Goal: Use online tool/utility: Utilize a website feature to perform a specific function

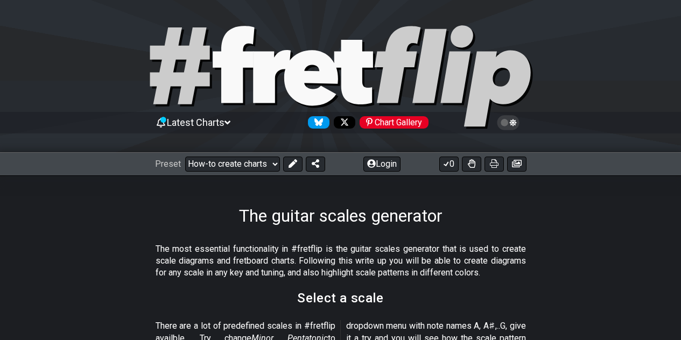
select select "New Scale"
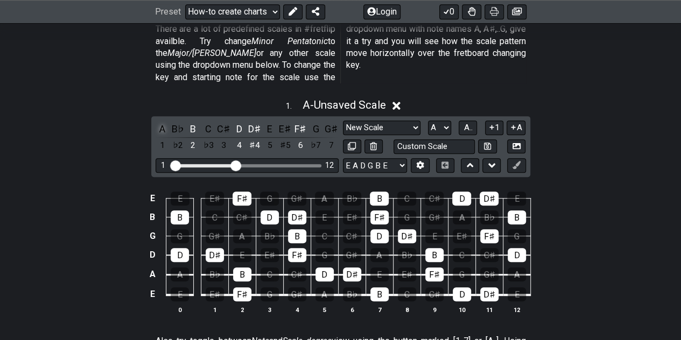
click at [163, 122] on div "A" at bounding box center [163, 129] width 14 height 15
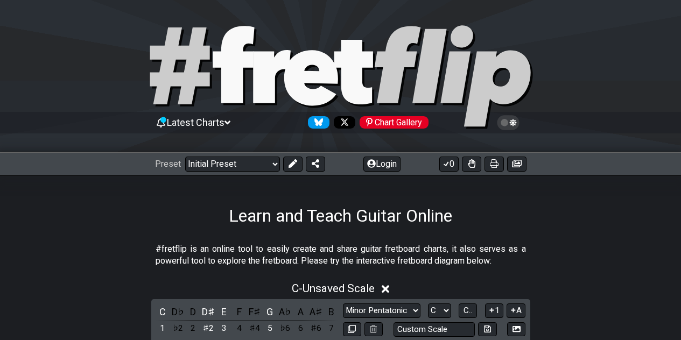
scroll to position [197, 0]
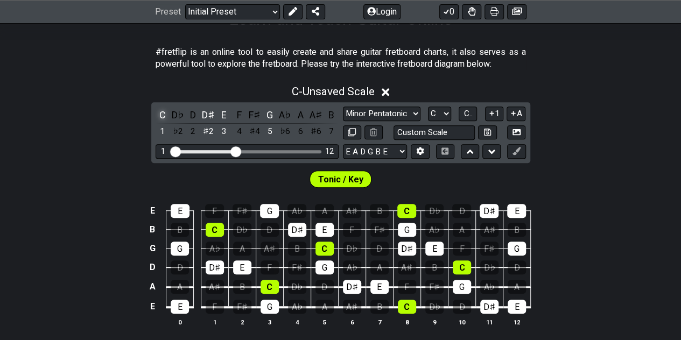
click at [161, 111] on div "C" at bounding box center [163, 115] width 14 height 15
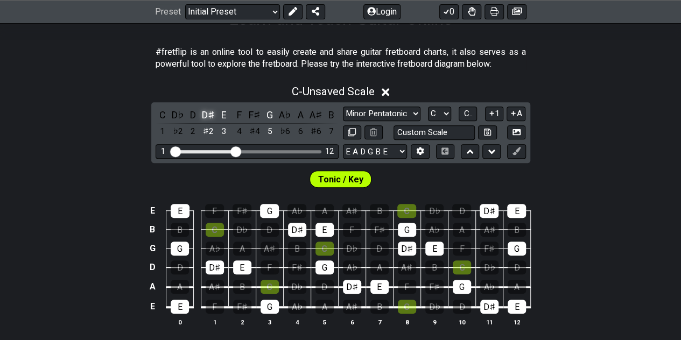
click at [205, 109] on div "D♯" at bounding box center [208, 115] width 14 height 15
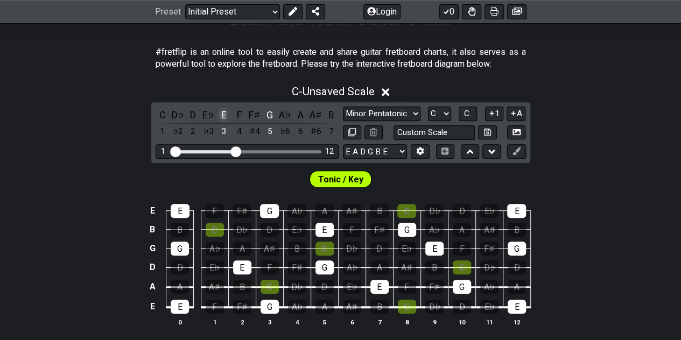
click at [220, 114] on div "E" at bounding box center [224, 115] width 14 height 15
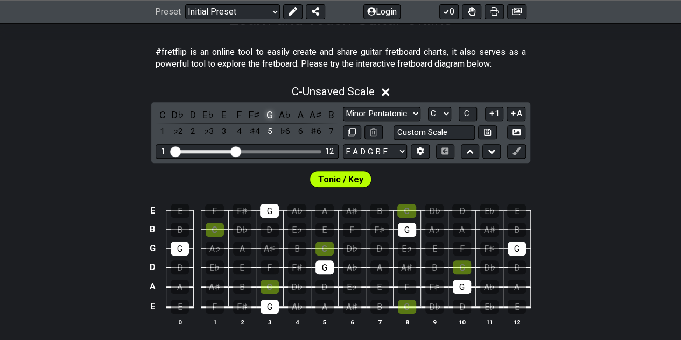
click at [271, 113] on div "G" at bounding box center [270, 115] width 14 height 15
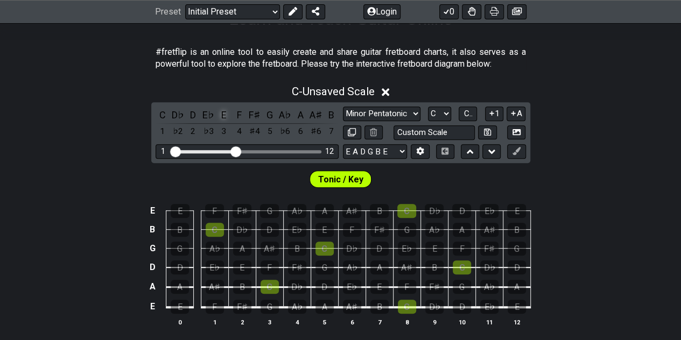
click at [224, 114] on div "E" at bounding box center [224, 115] width 14 height 15
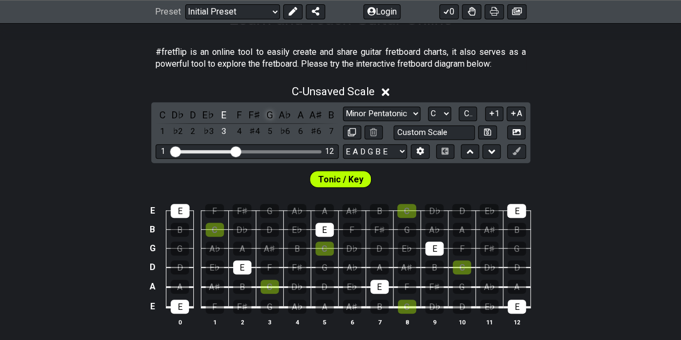
click at [272, 112] on div "G" at bounding box center [270, 115] width 14 height 15
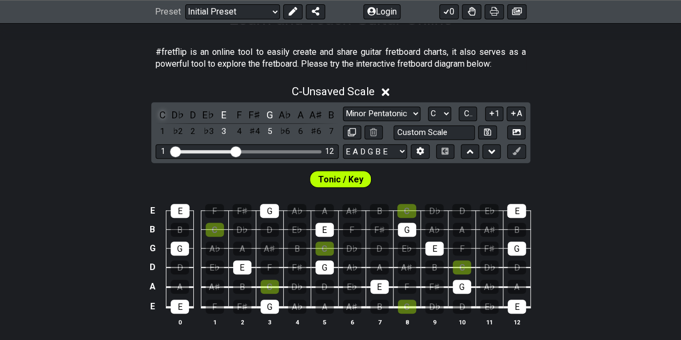
click at [162, 114] on div "C" at bounding box center [163, 115] width 14 height 15
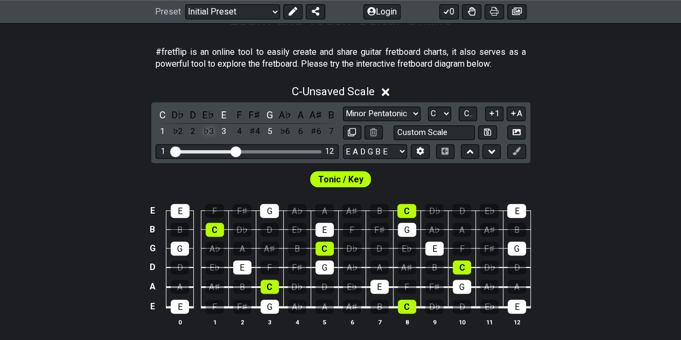
click at [210, 131] on div "♭3" at bounding box center [208, 131] width 14 height 15
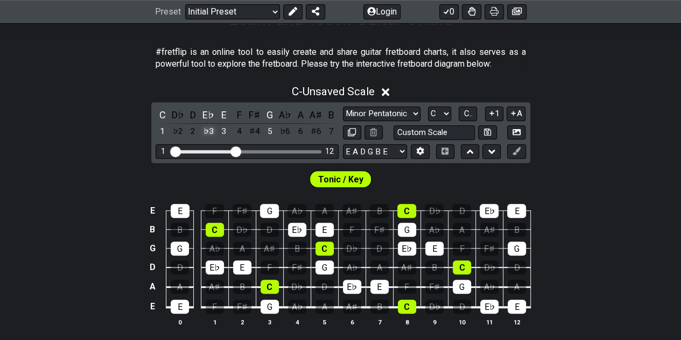
click at [210, 131] on div "♭3" at bounding box center [208, 131] width 14 height 15
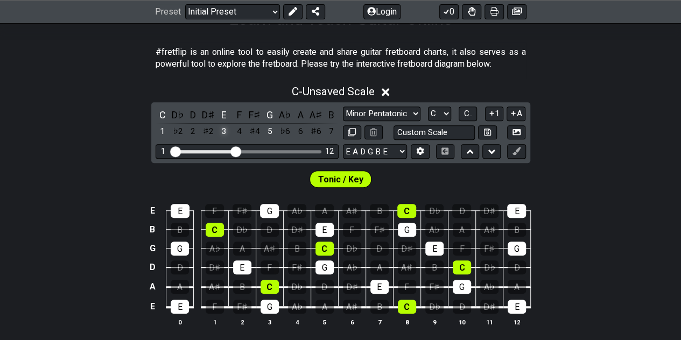
click at [223, 129] on div "3" at bounding box center [224, 131] width 14 height 15
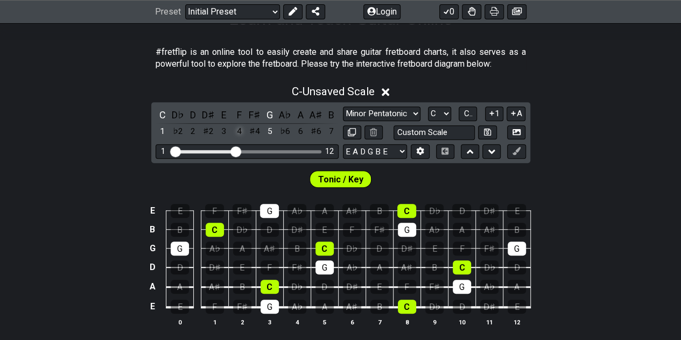
click at [241, 128] on div "4" at bounding box center [239, 131] width 14 height 15
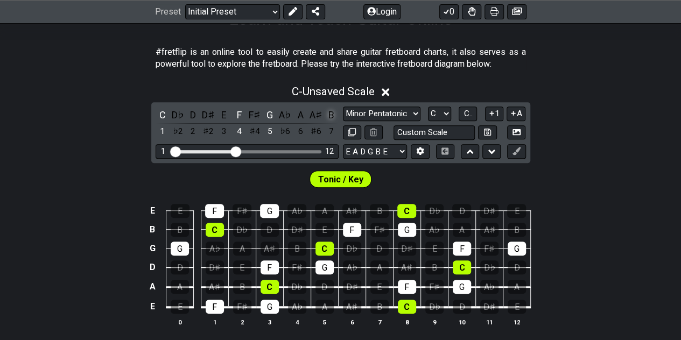
click at [332, 113] on div "B" at bounding box center [331, 115] width 14 height 15
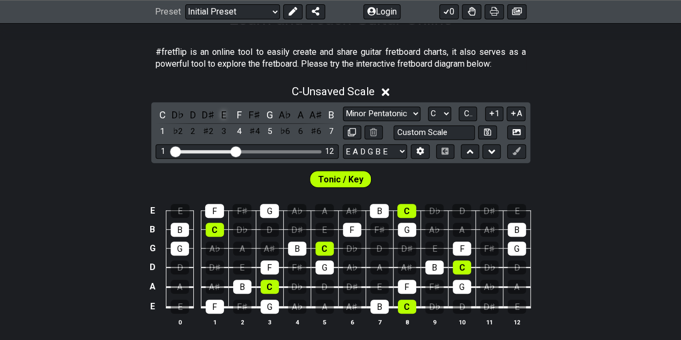
click at [223, 116] on div "E" at bounding box center [224, 115] width 14 height 15
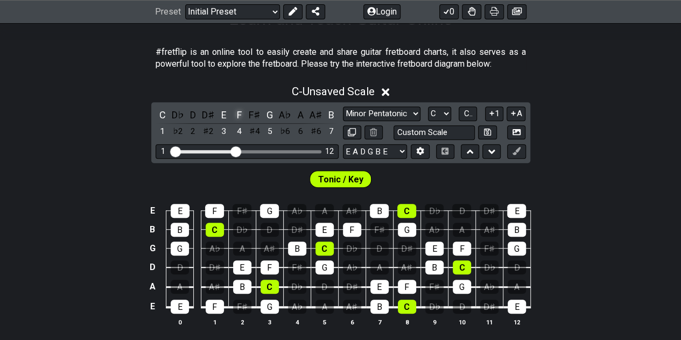
click at [241, 115] on div "F" at bounding box center [239, 115] width 14 height 15
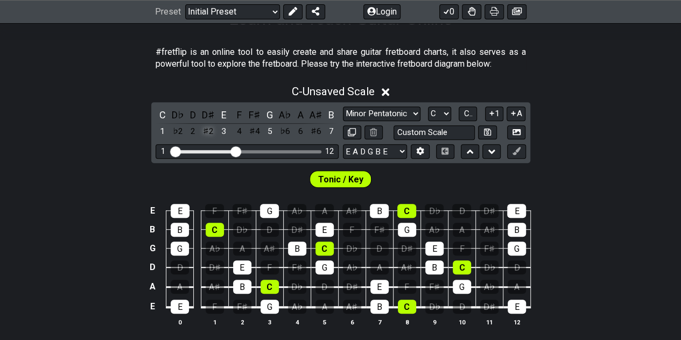
click at [211, 130] on div "♯2" at bounding box center [208, 131] width 14 height 15
